Goal: Task Accomplishment & Management: Use online tool/utility

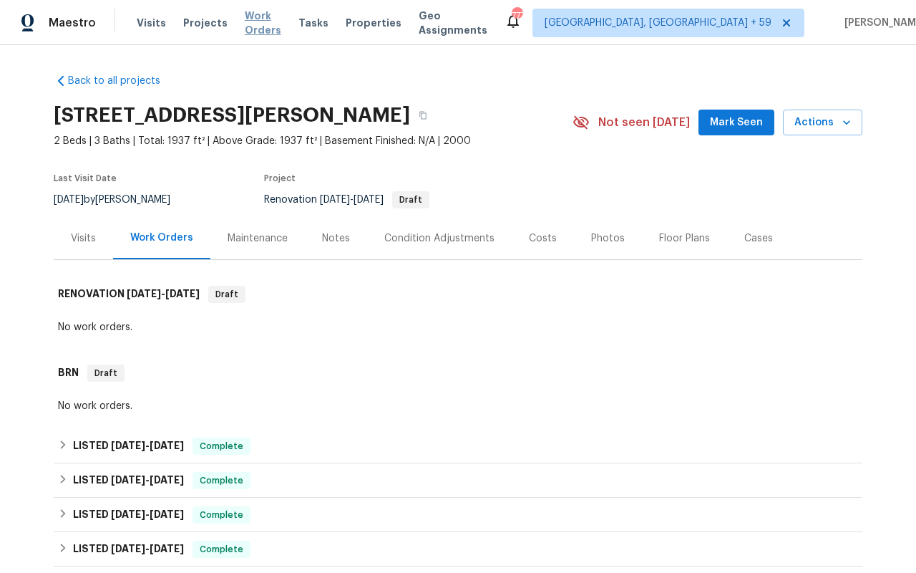
click at [278, 23] on span "Work Orders" at bounding box center [263, 23] width 37 height 29
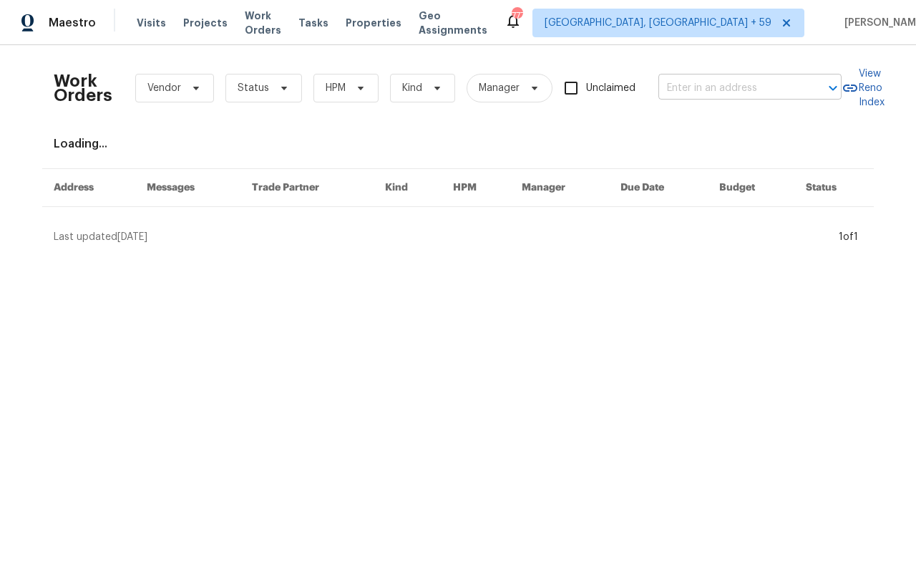
click at [780, 78] on input "text" at bounding box center [730, 88] width 143 height 22
paste input "[STREET_ADDRESS][PERSON_NAME]"
type input "[STREET_ADDRESS][PERSON_NAME]"
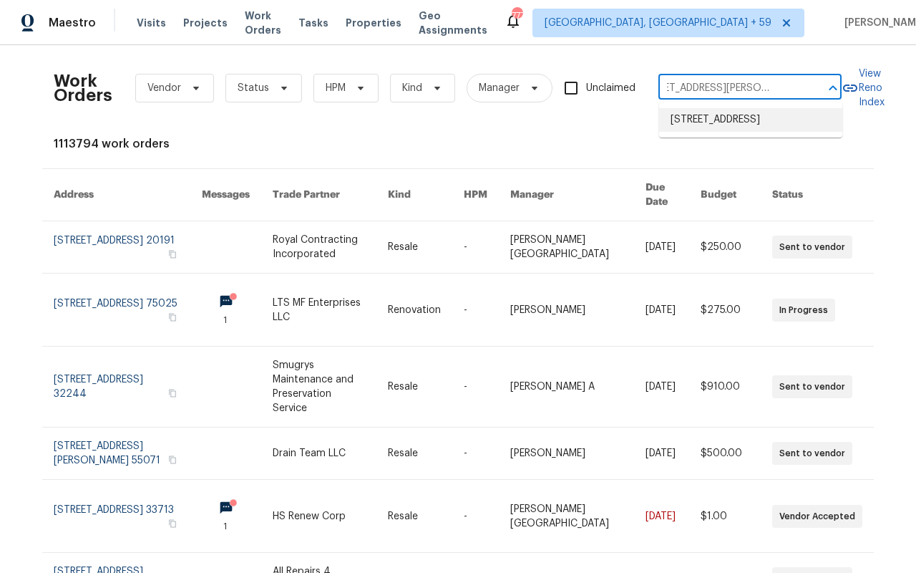
click at [700, 132] on li "[STREET_ADDRESS]" at bounding box center [750, 120] width 183 height 24
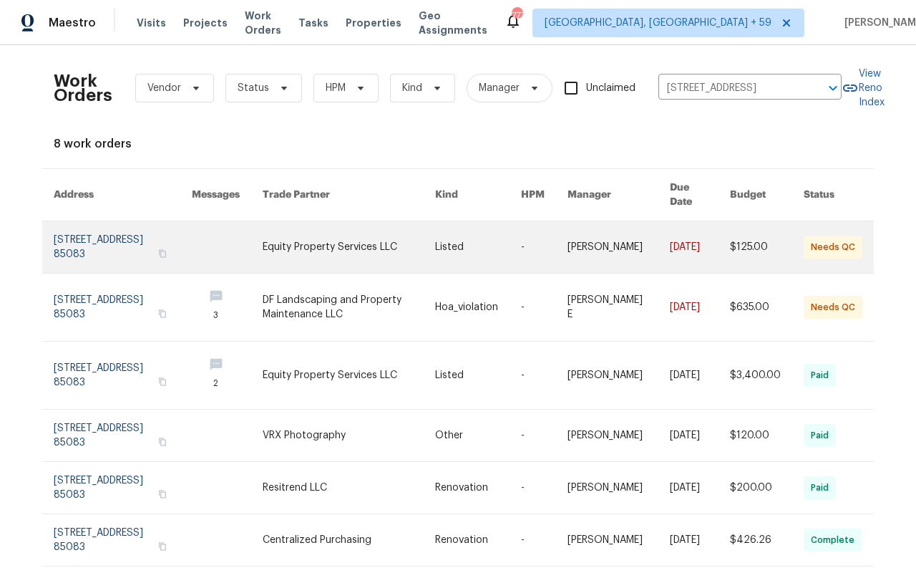
click at [103, 221] on link at bounding box center [123, 247] width 138 height 52
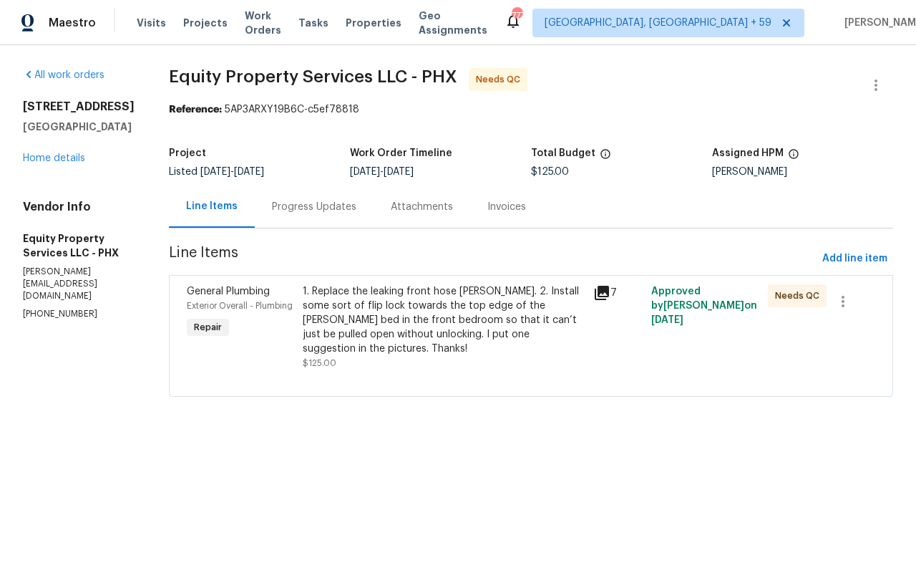
click at [67, 160] on div "[STREET_ADDRESS][PERSON_NAME] Home details" at bounding box center [79, 133] width 112 height 66
click at [67, 163] on div "[STREET_ADDRESS][PERSON_NAME] Home details" at bounding box center [79, 133] width 112 height 66
click at [67, 165] on div "[STREET_ADDRESS][PERSON_NAME] Home details" at bounding box center [79, 133] width 112 height 66
click at [67, 163] on link "Home details" at bounding box center [54, 158] width 62 height 10
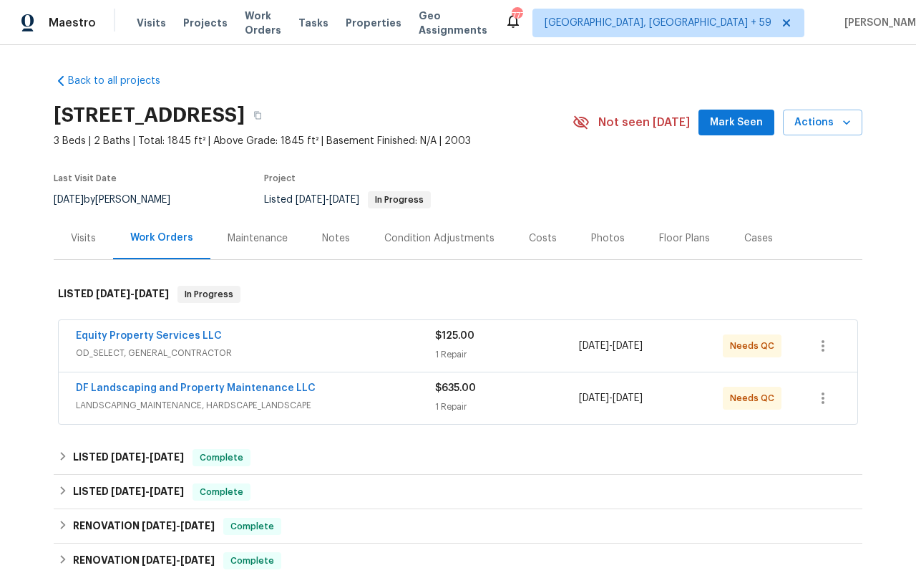
click at [83, 239] on div "Visits" at bounding box center [83, 238] width 25 height 14
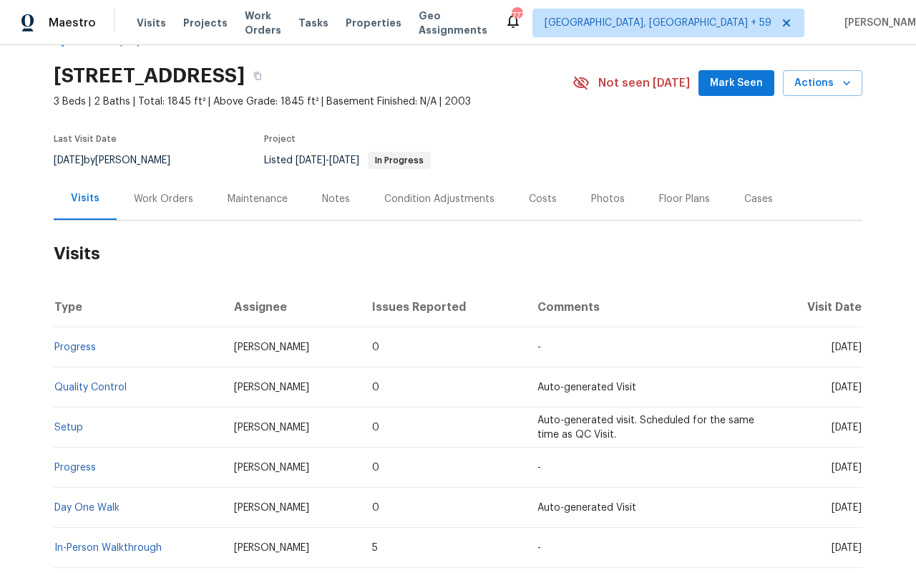
scroll to position [132, 0]
